Goal: Transaction & Acquisition: Purchase product/service

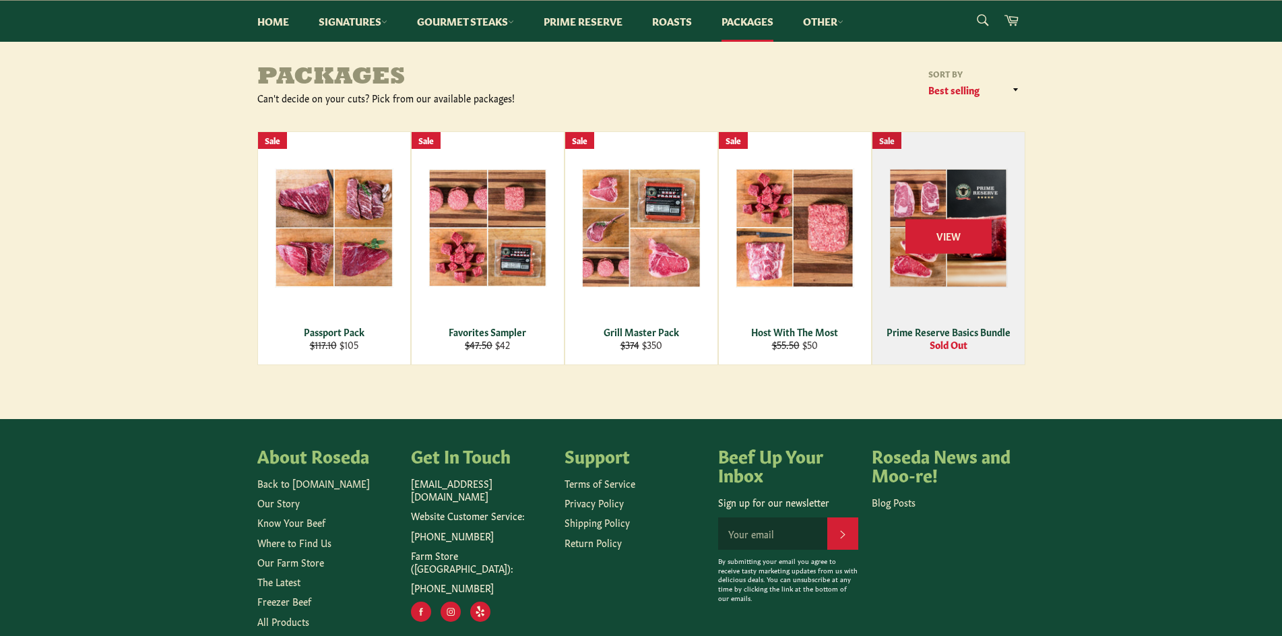
scroll to position [54, 0]
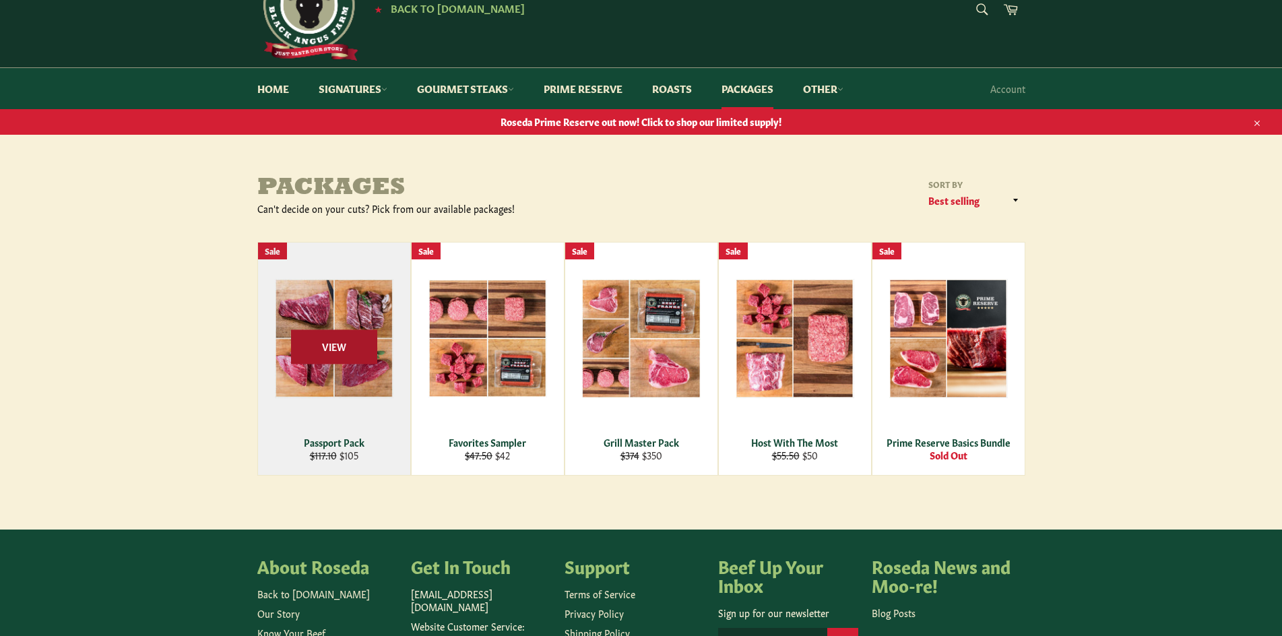
click at [345, 339] on span "View" at bounding box center [334, 346] width 86 height 34
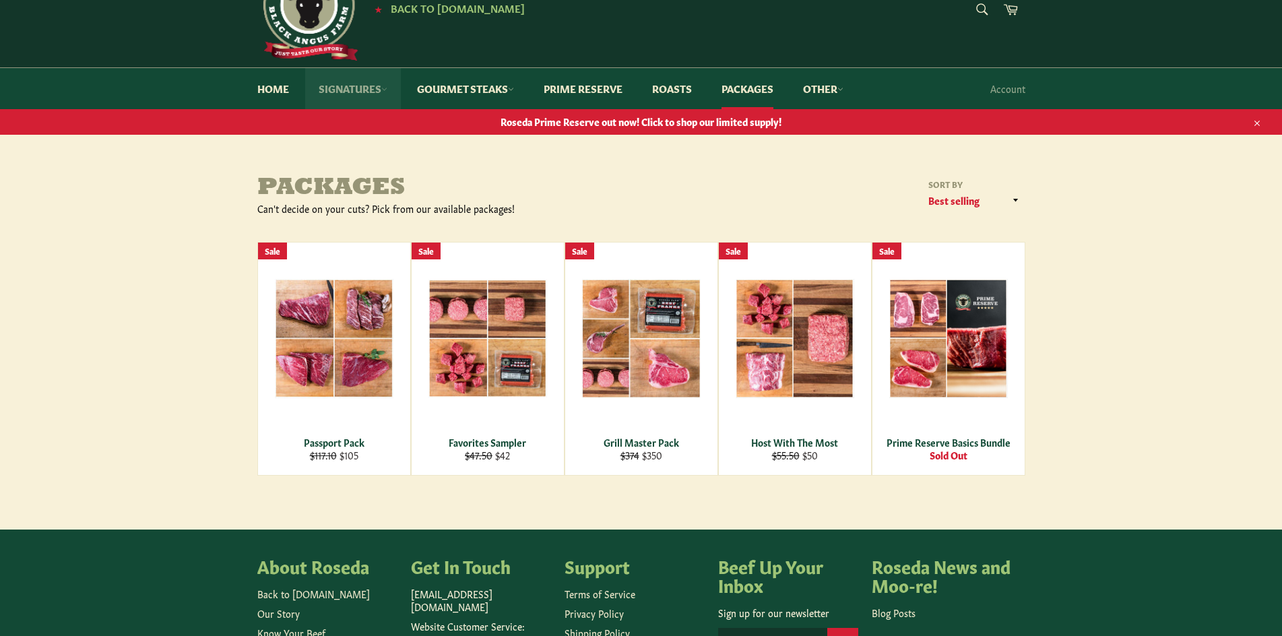
click at [341, 83] on link "Signatures" at bounding box center [353, 88] width 96 height 41
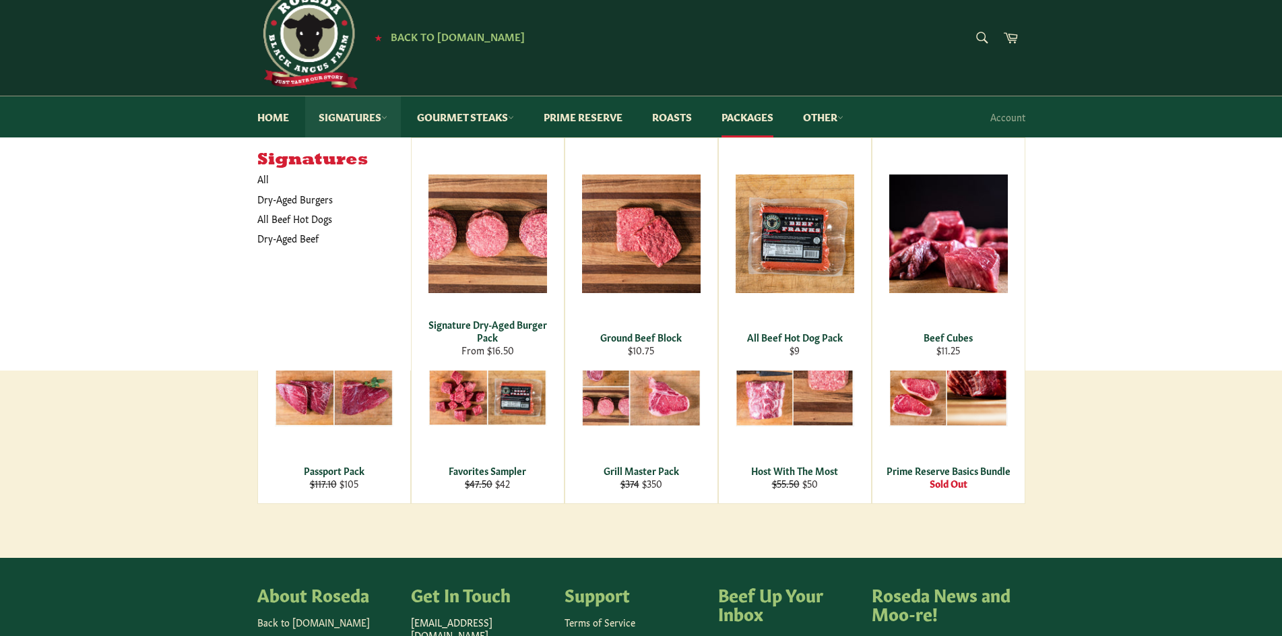
scroll to position [0, 0]
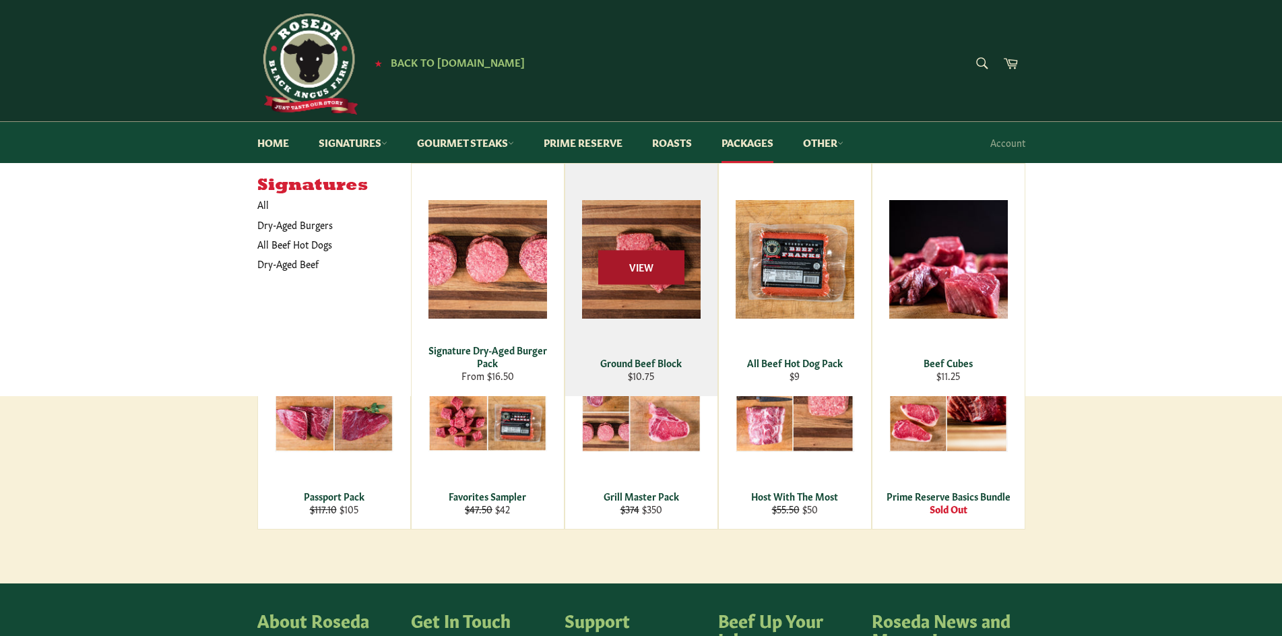
click at [630, 284] on span "View" at bounding box center [641, 268] width 86 height 34
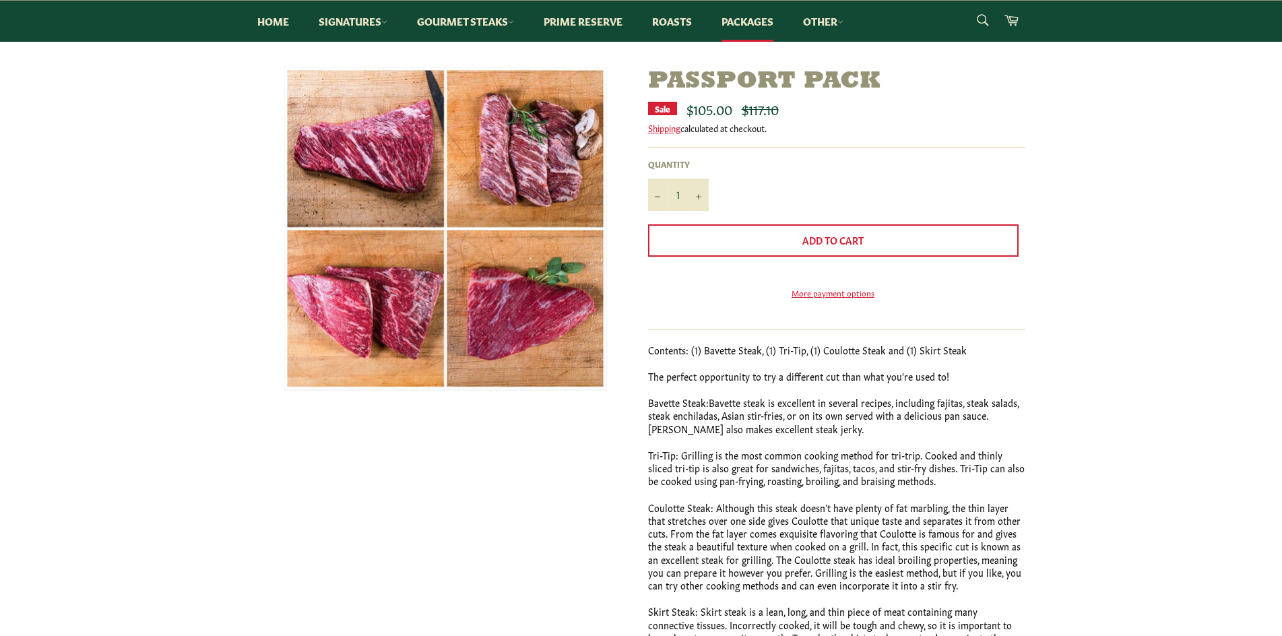
scroll to position [90, 0]
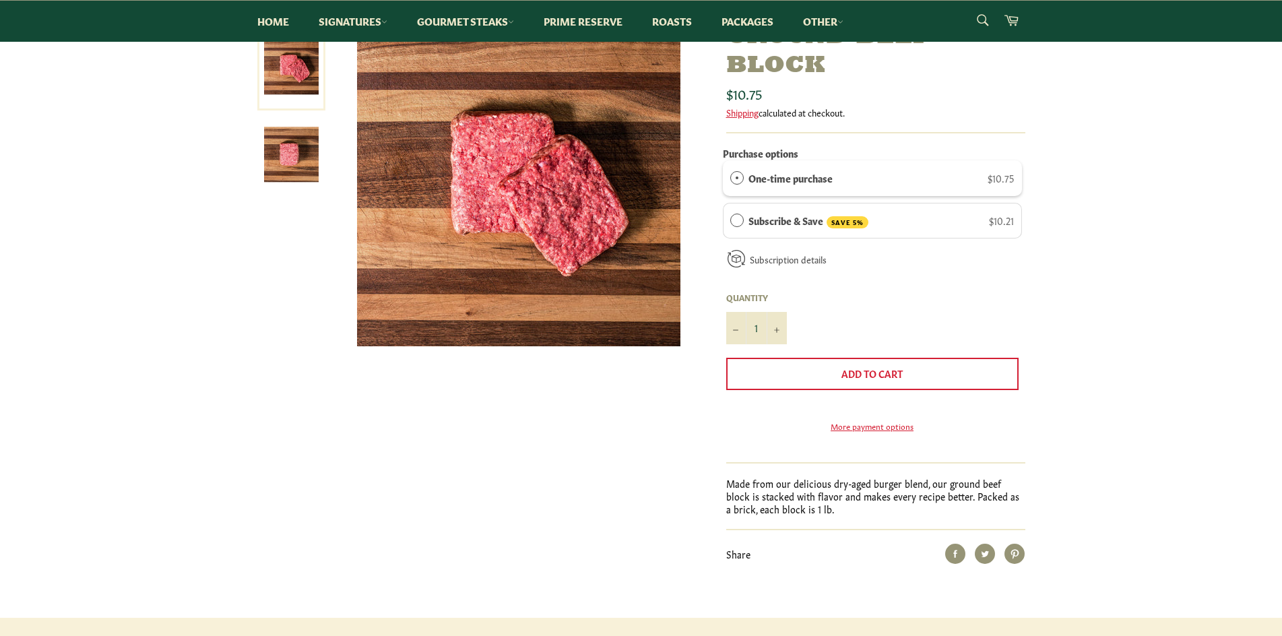
scroll to position [180, 0]
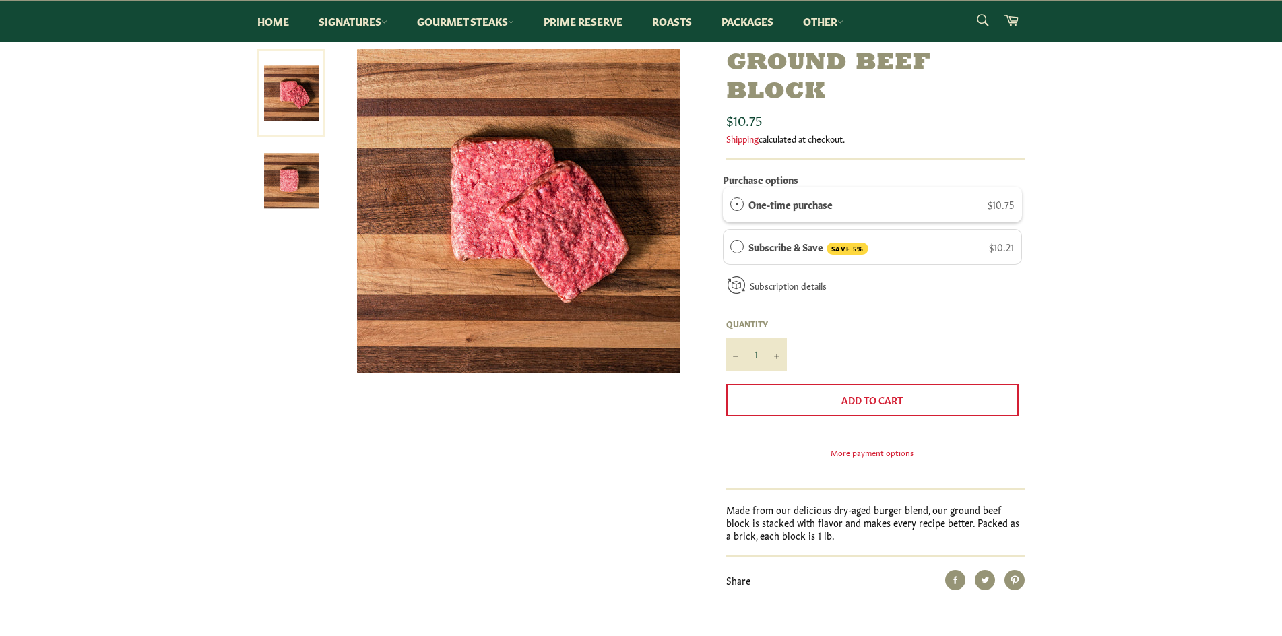
click at [277, 192] on img at bounding box center [291, 181] width 55 height 55
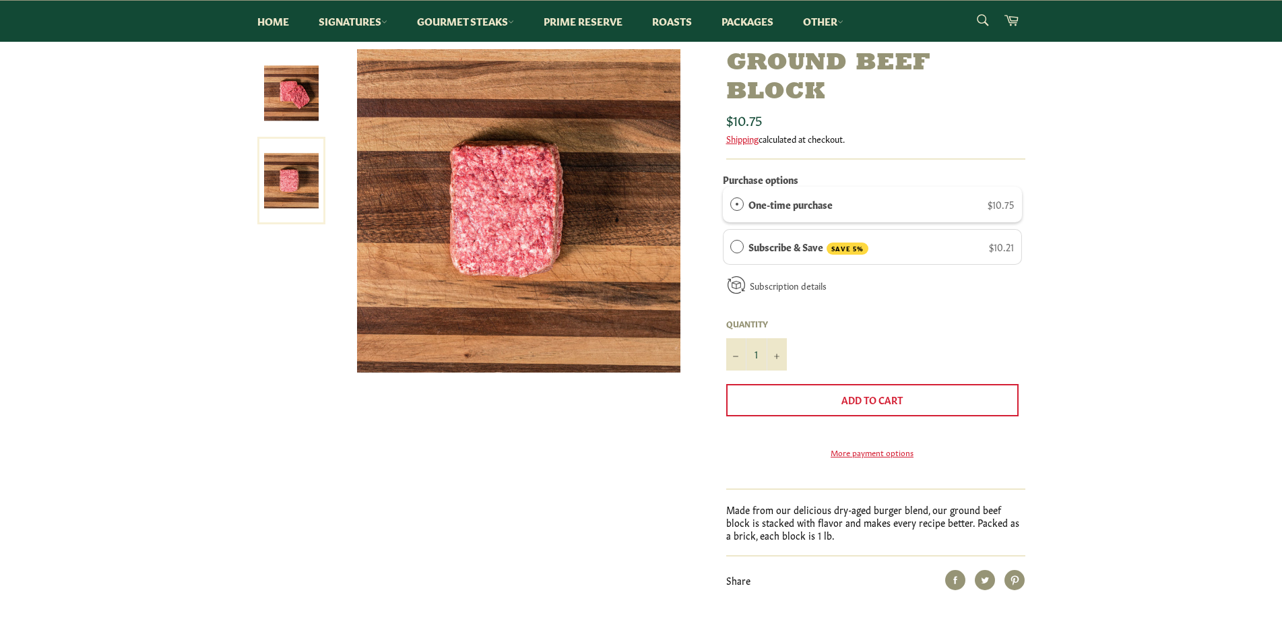
click at [282, 105] on img at bounding box center [291, 93] width 55 height 55
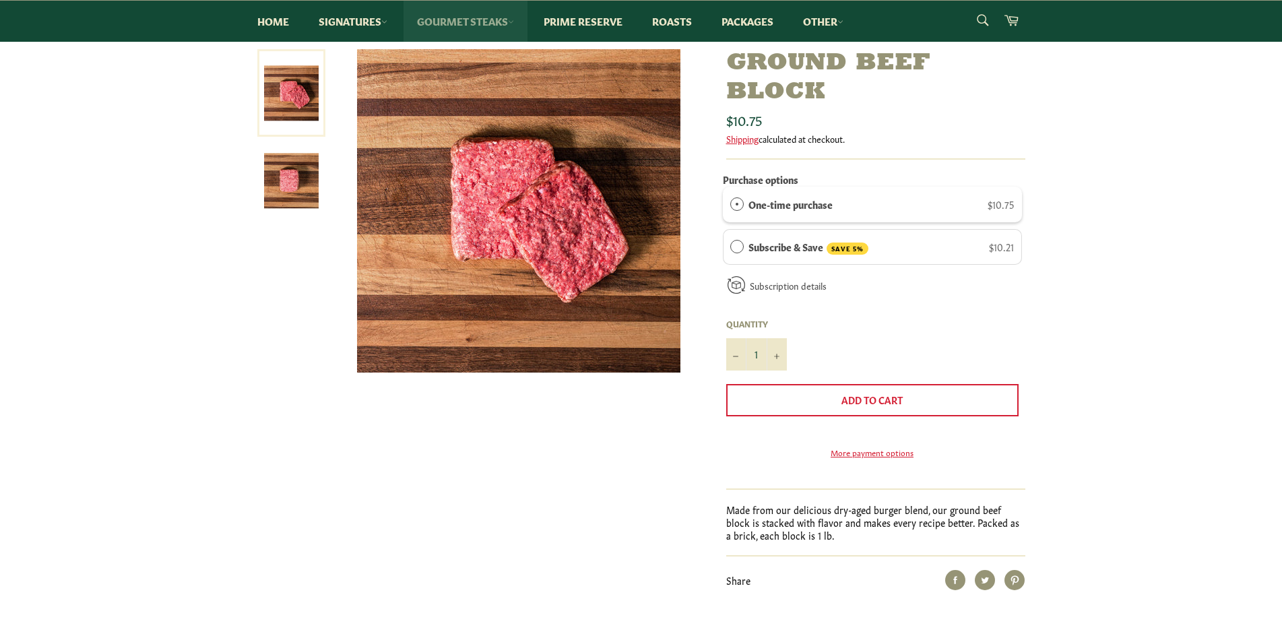
click at [465, 22] on link "Gourmet Steaks" at bounding box center [465, 21] width 124 height 41
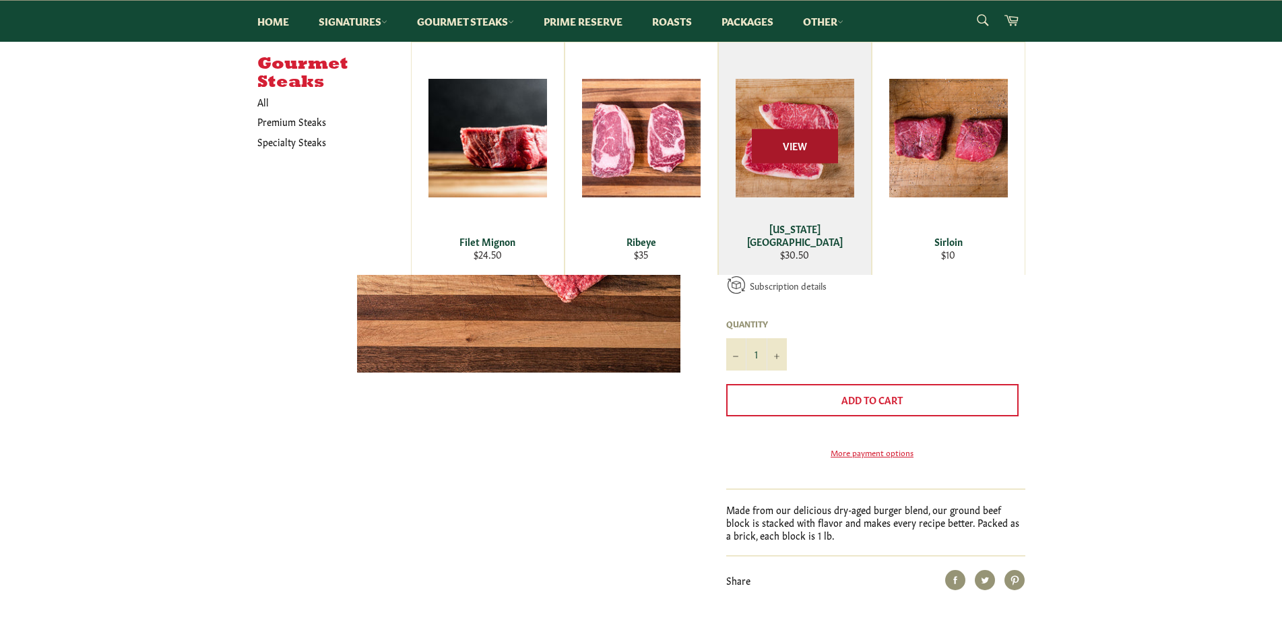
click at [795, 146] on span "View" at bounding box center [795, 146] width 86 height 34
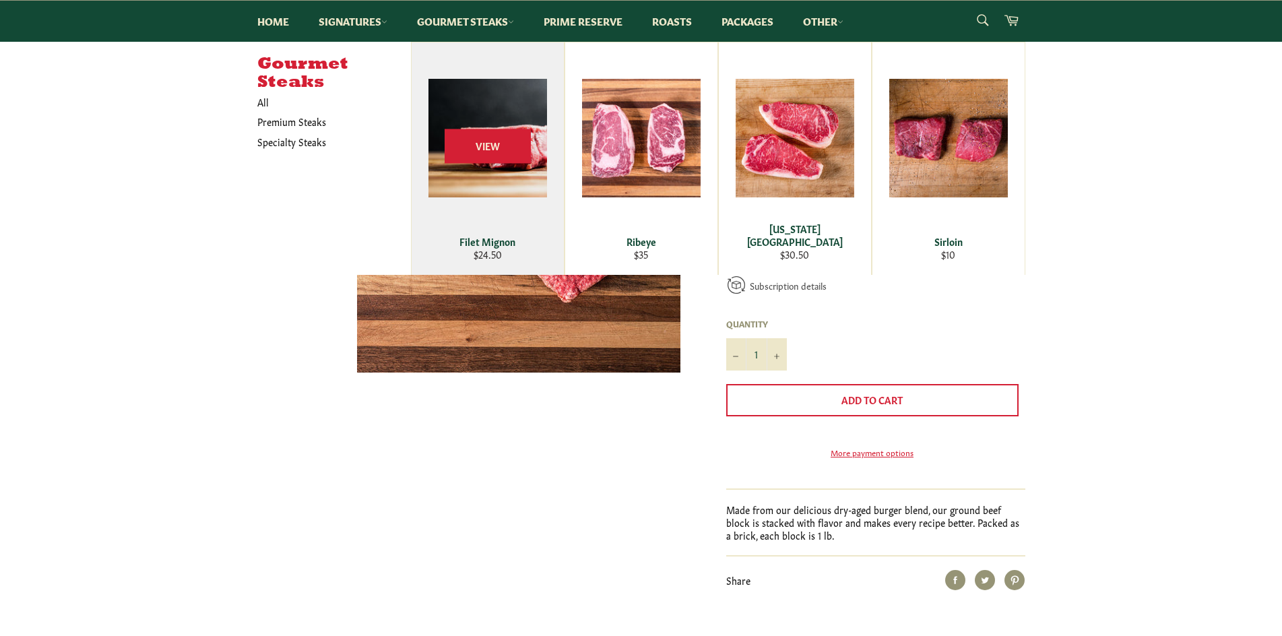
click at [444, 223] on div "View" at bounding box center [487, 158] width 152 height 232
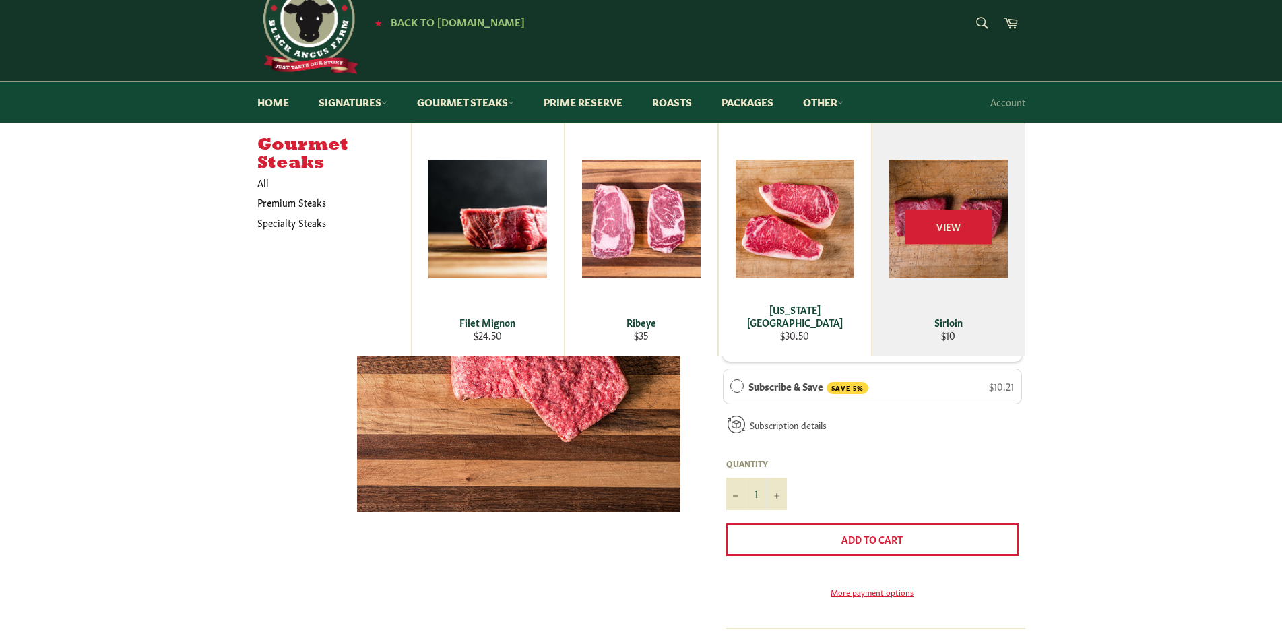
scroll to position [0, 0]
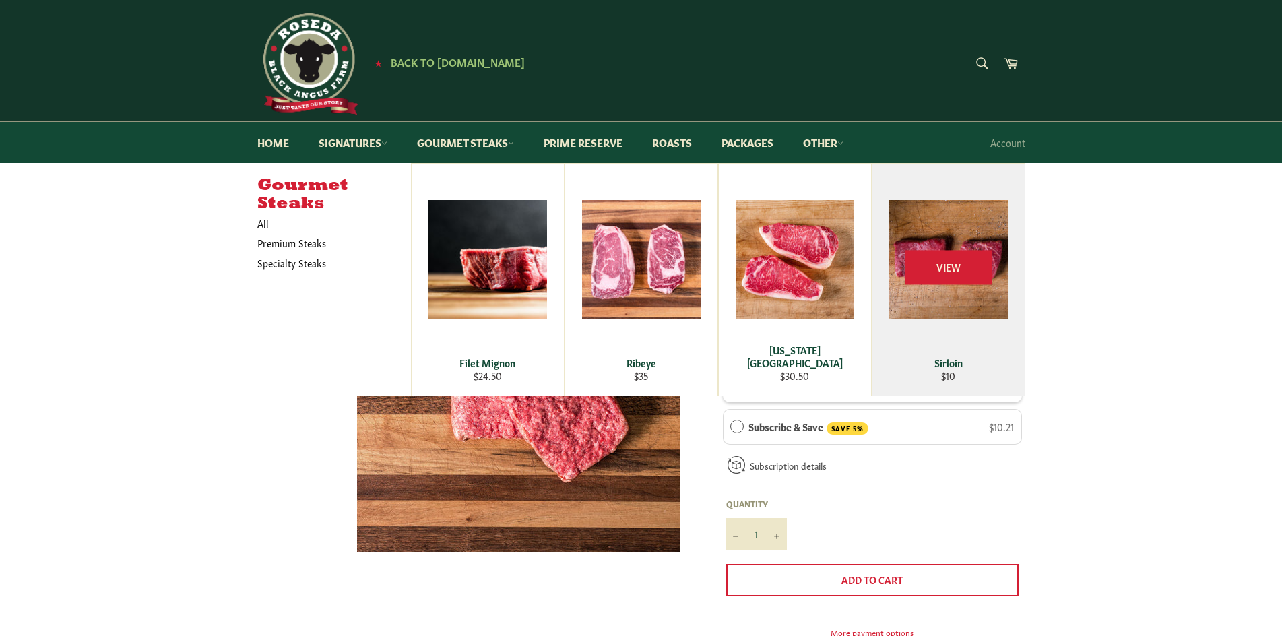
click at [957, 307] on div "View" at bounding box center [948, 280] width 152 height 232
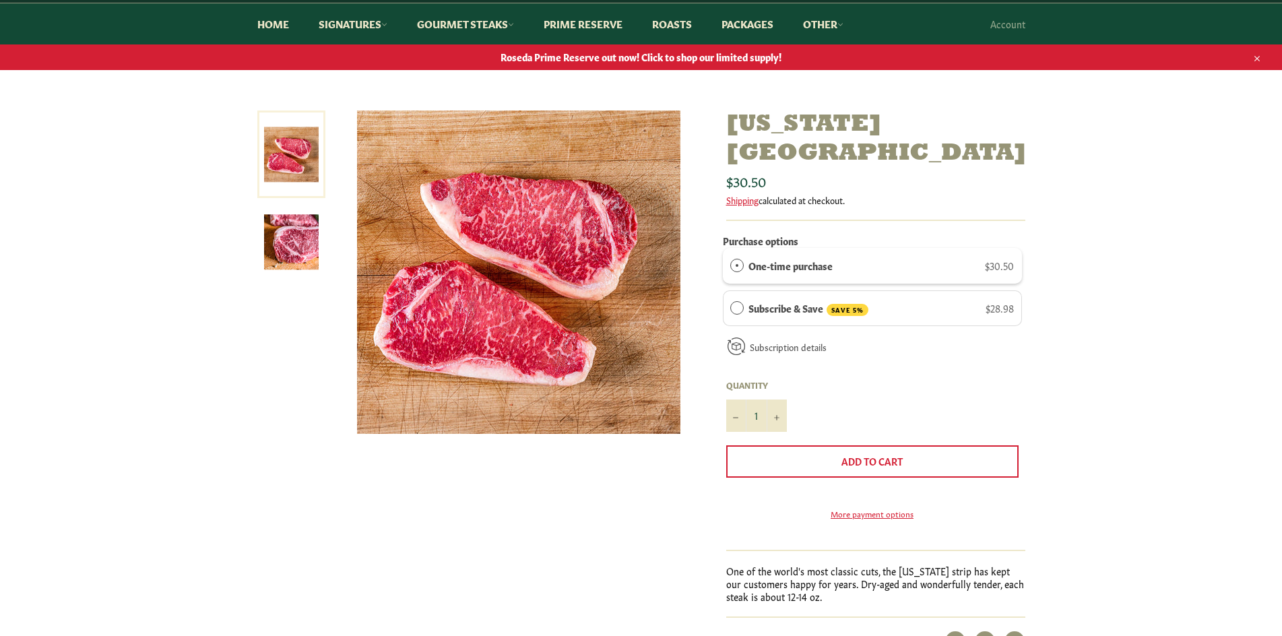
scroll to position [90, 0]
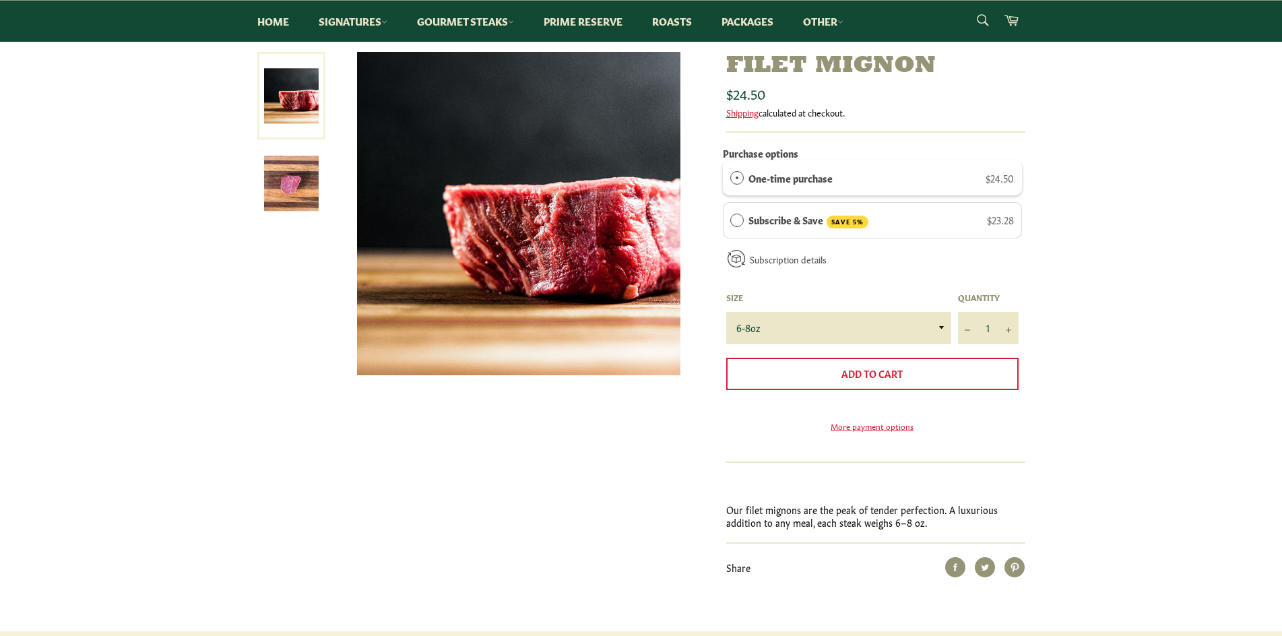
scroll to position [180, 0]
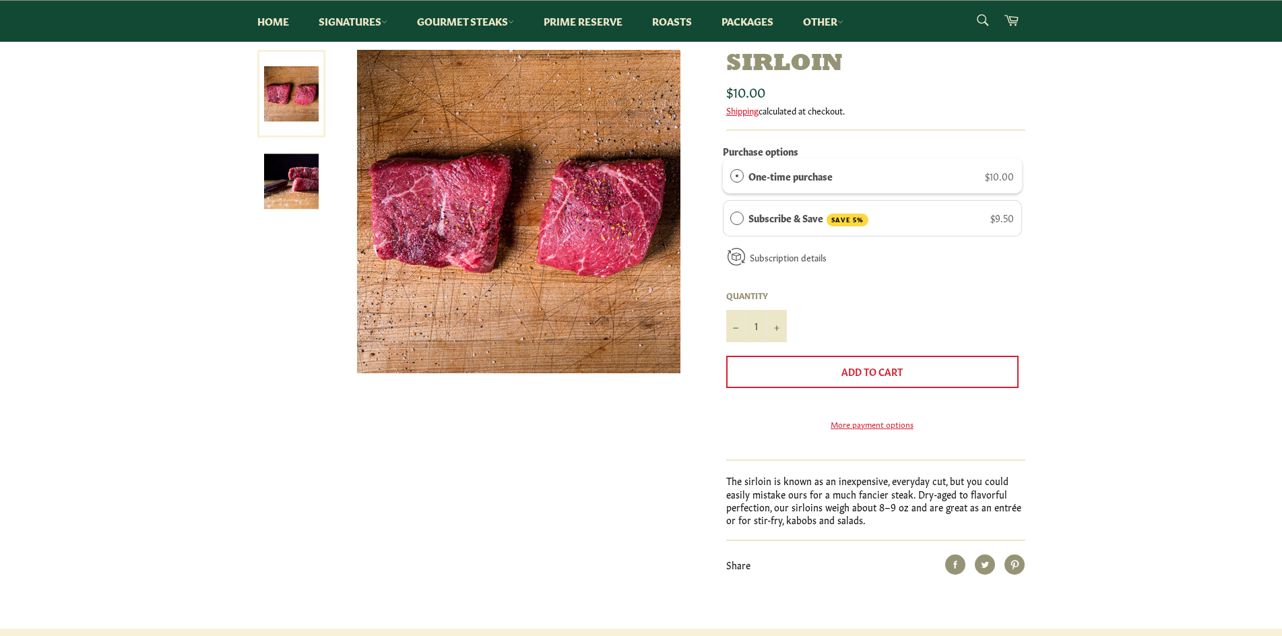
scroll to position [180, 0]
drag, startPoint x: 875, startPoint y: 528, endPoint x: 893, endPoint y: 526, distance: 18.3
click at [893, 525] on p "The sirloin is known as an inexpensive, everyday cut, but you could easily mist…" at bounding box center [875, 499] width 299 height 52
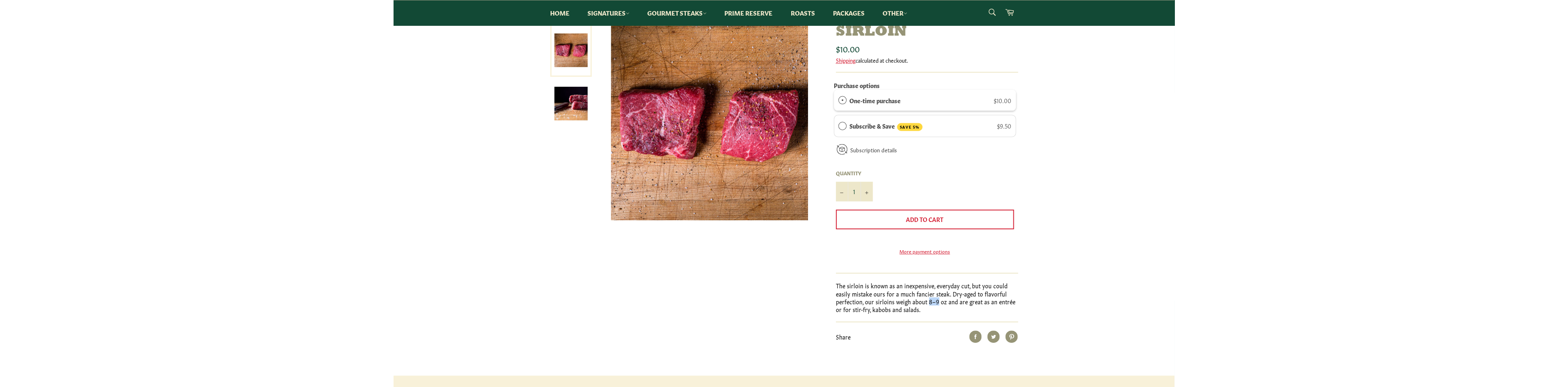
scroll to position [55, 0]
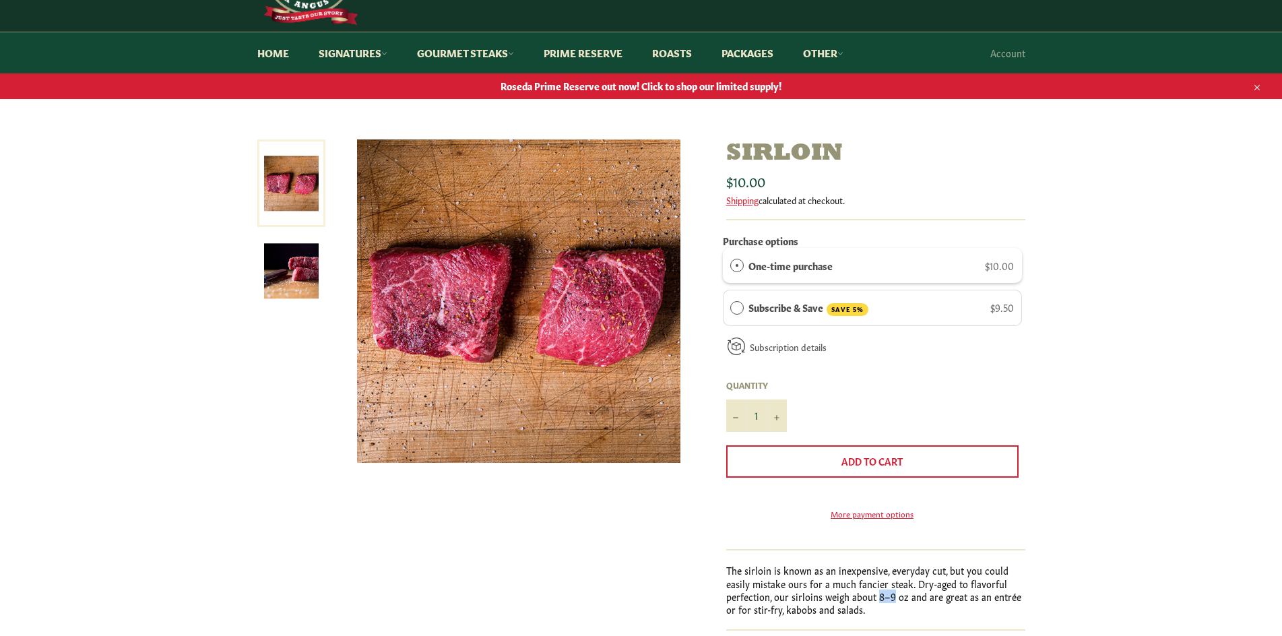
click at [877, 610] on p "The sirloin is known as an inexpensive, everyday cut, but you could easily mist…" at bounding box center [875, 590] width 299 height 52
